Goal: Task Accomplishment & Management: Manage account settings

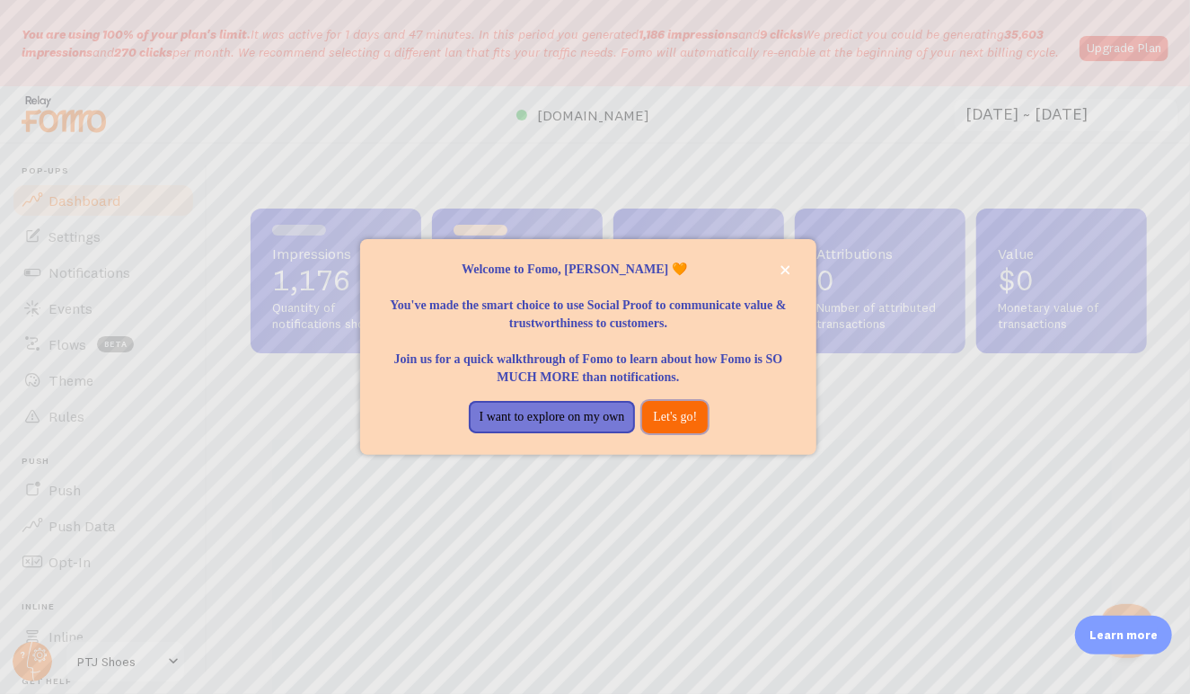
click at [691, 416] on button "Let's go!" at bounding box center [675, 417] width 66 height 32
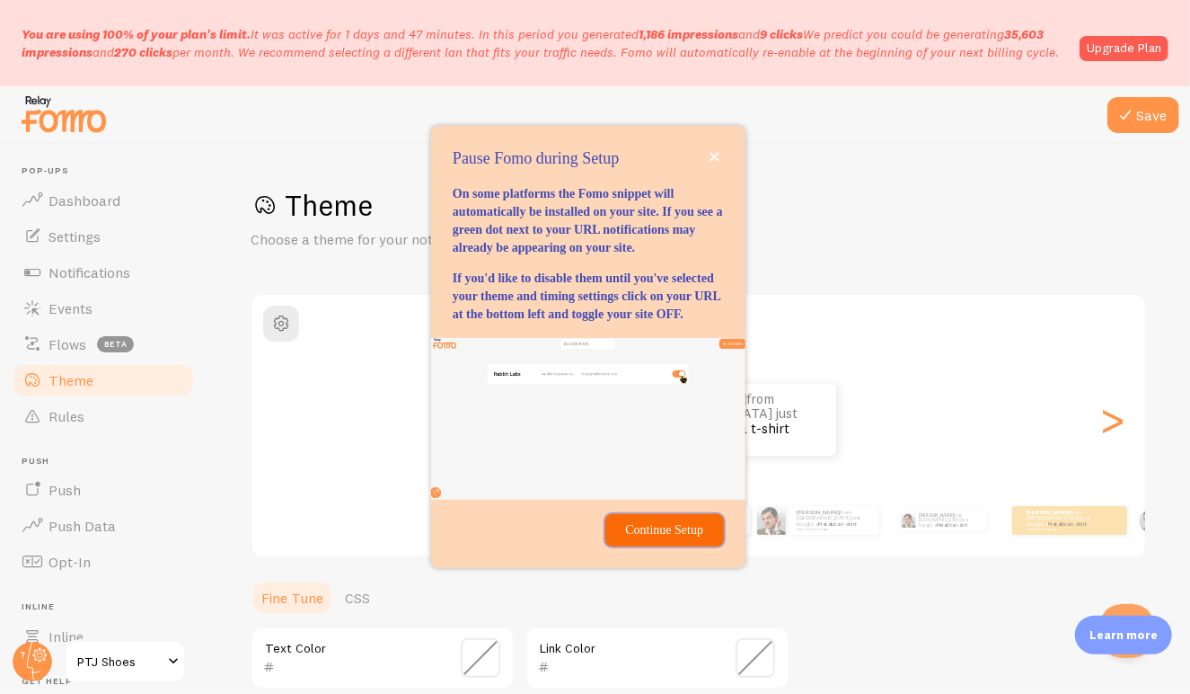
click at [652, 539] on p "Continue Setup" at bounding box center [664, 530] width 97 height 18
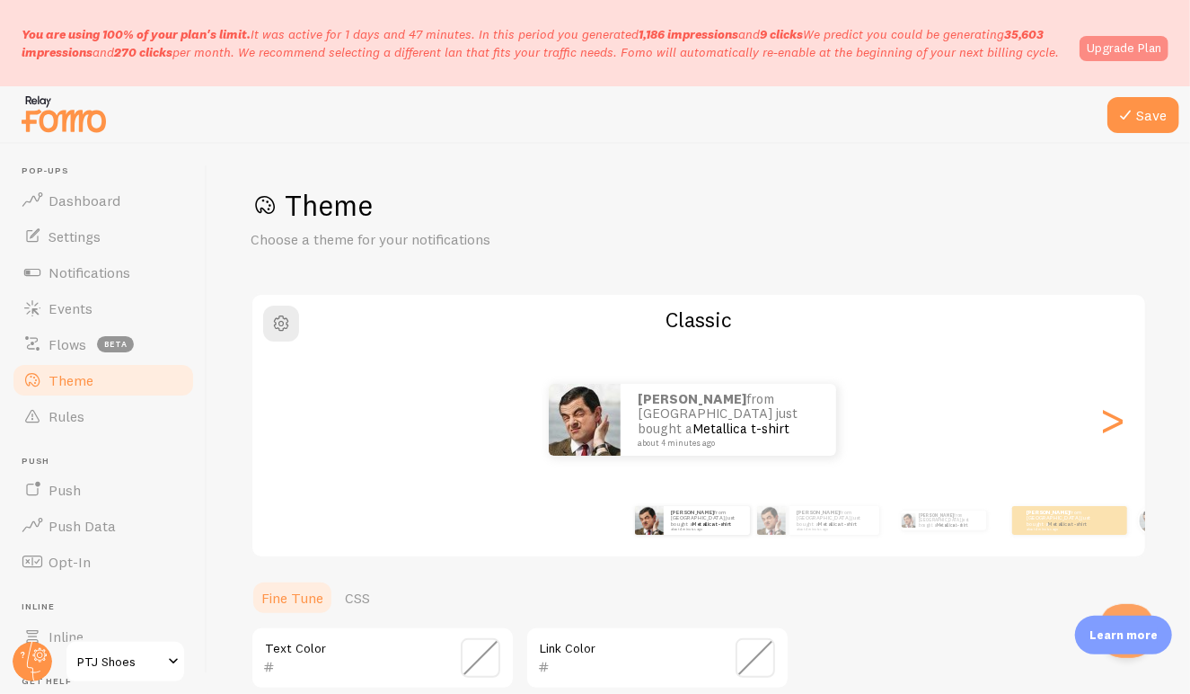
click at [1120, 49] on link "Upgrade Plan" at bounding box center [1124, 48] width 89 height 25
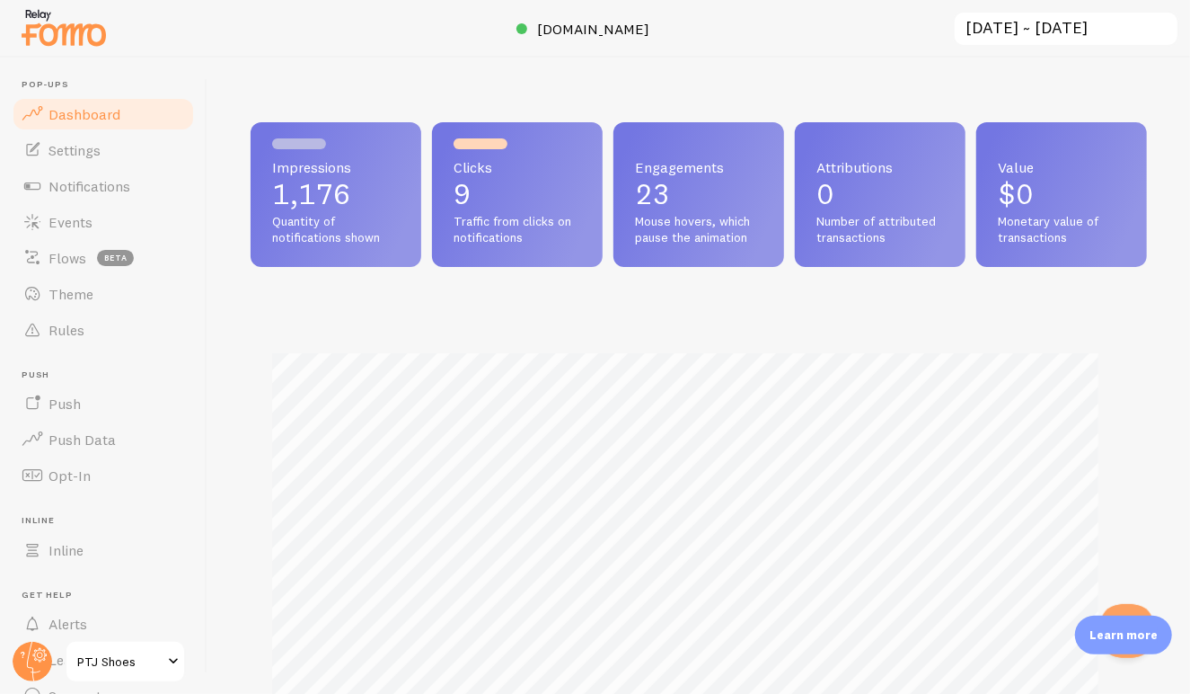
scroll to position [897875, 897463]
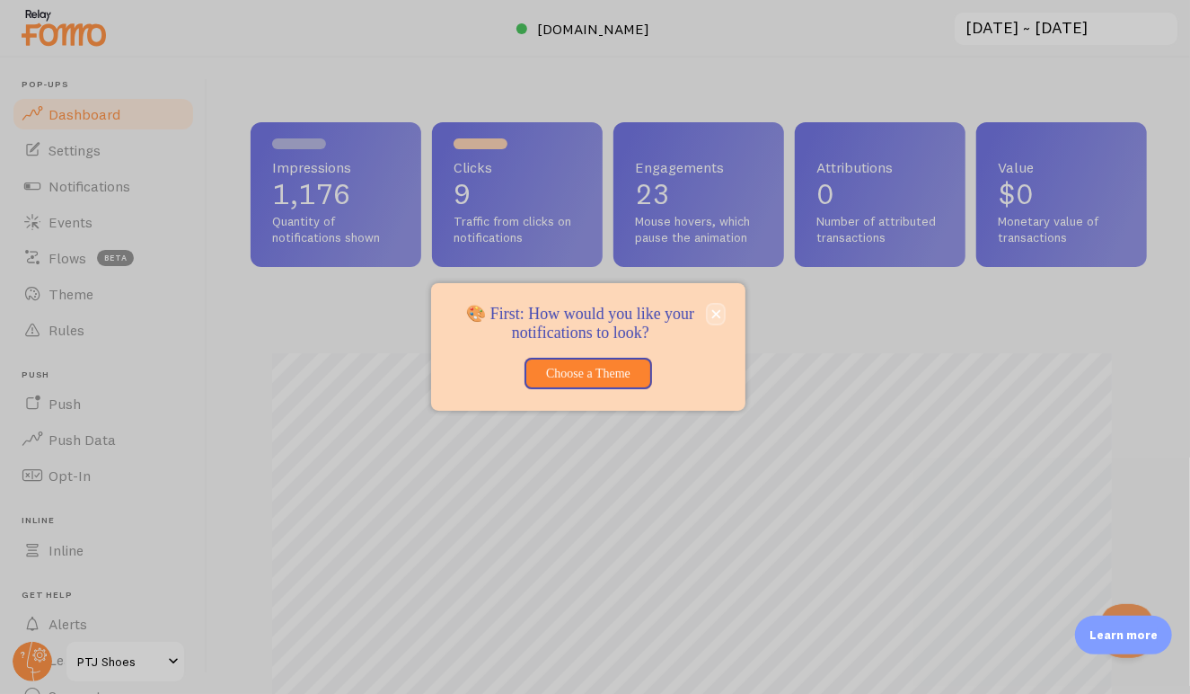
click at [717, 311] on icon "close," at bounding box center [716, 314] width 10 height 10
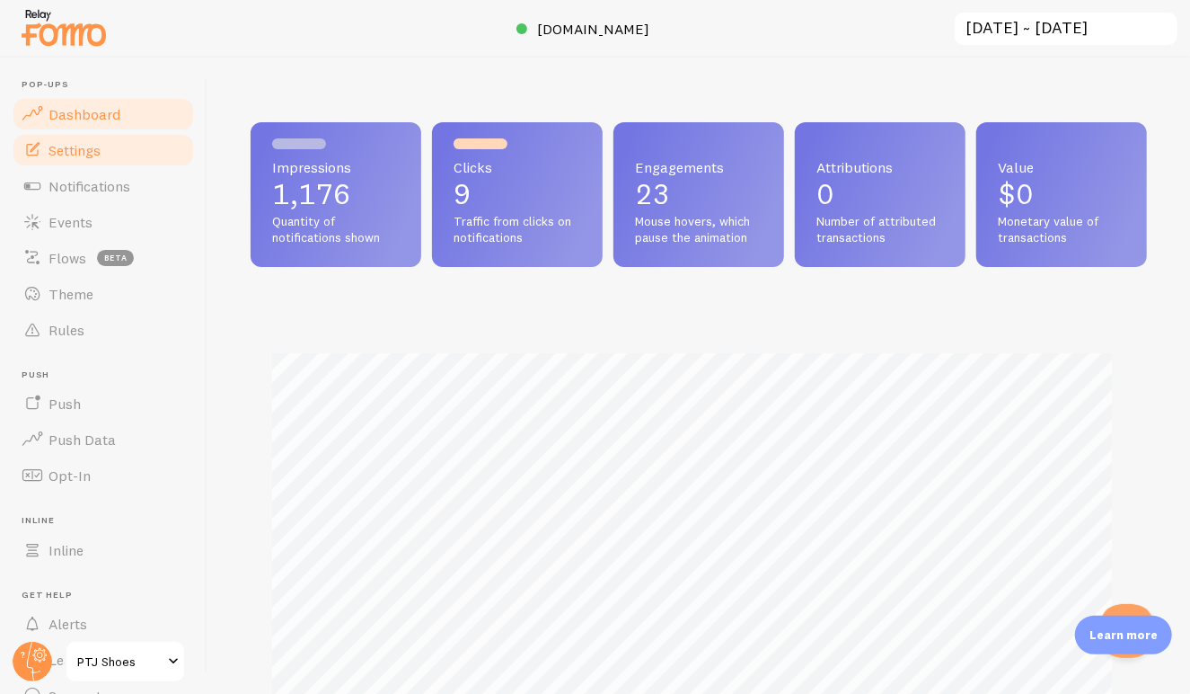
click at [88, 144] on span "Settings" at bounding box center [75, 150] width 52 height 18
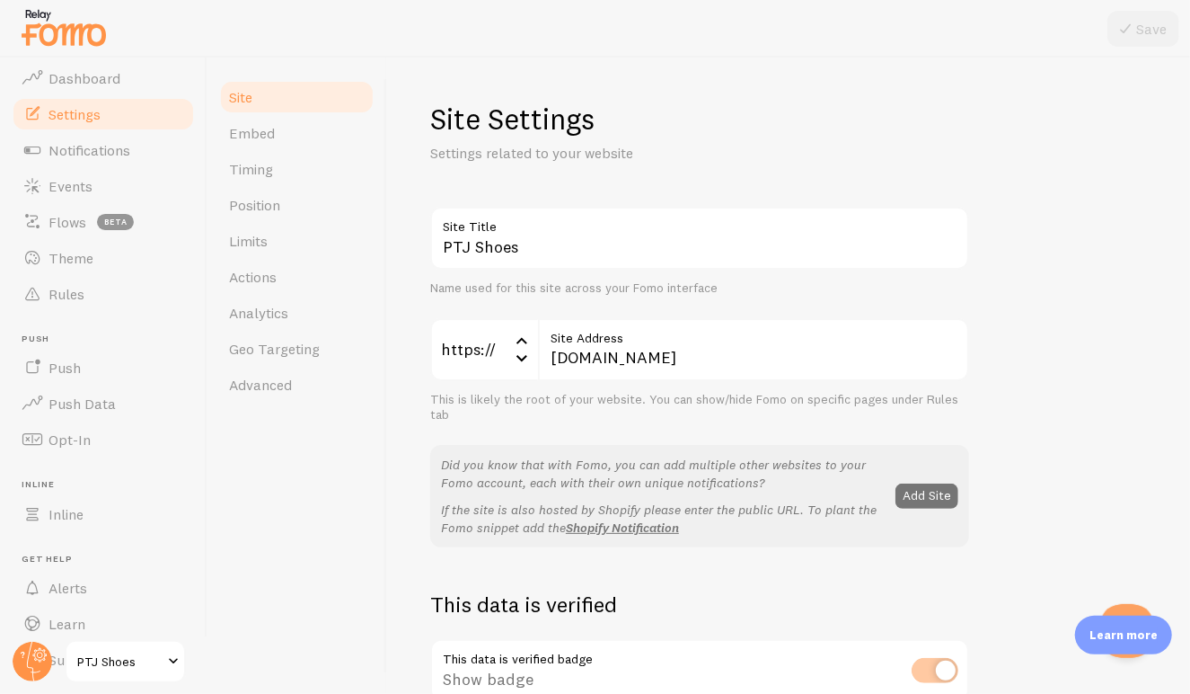
scroll to position [84, 0]
